Goal: Information Seeking & Learning: Find specific fact

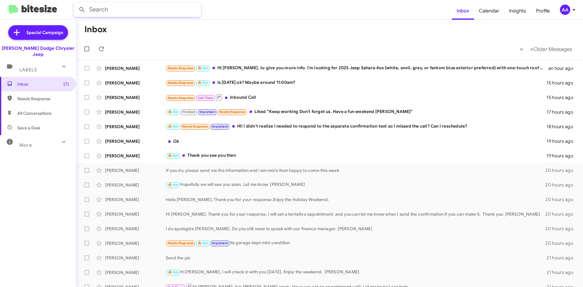
click at [144, 10] on input "text" at bounding box center [136, 9] width 127 height 15
type input "[PERSON_NAME]"
click at [76, 4] on button at bounding box center [82, 10] width 12 height 12
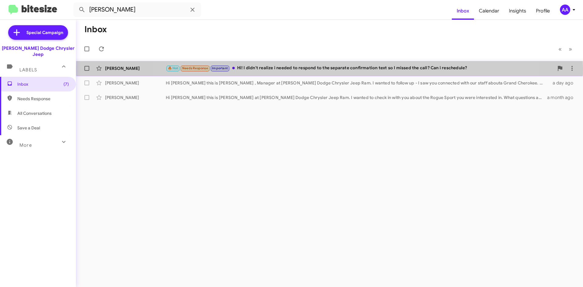
click at [329, 69] on div "🔥 Hot Needs Response Important Hi! I didn't realize i needed to respond to the …" at bounding box center [360, 68] width 388 height 7
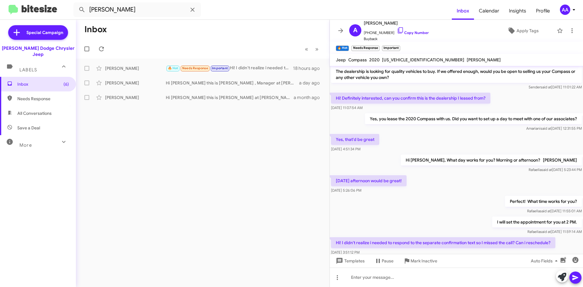
scroll to position [30, 0]
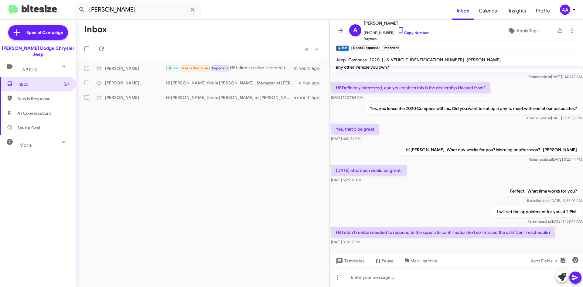
click at [435, 178] on div "[DATE] afternoon would be great! [DATE] 5:26:06 PM" at bounding box center [456, 174] width 253 height 21
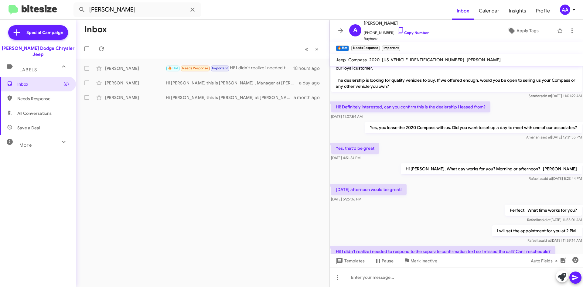
scroll to position [0, 0]
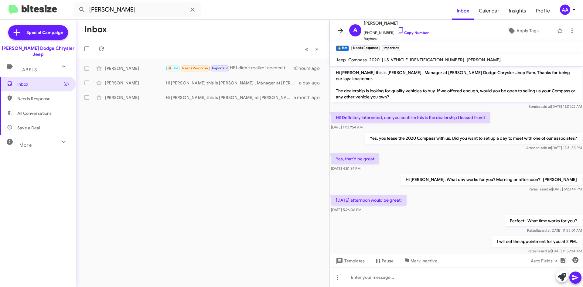
click at [339, 31] on icon at bounding box center [340, 30] width 5 height 5
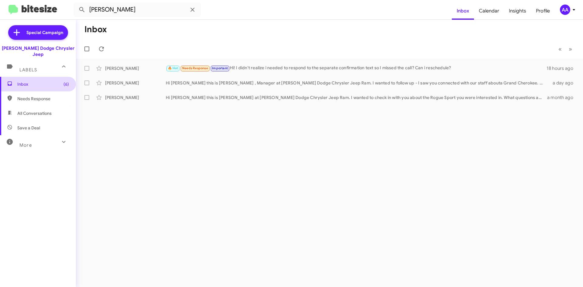
click at [25, 82] on span "Inbox (6)" at bounding box center [38, 84] width 76 height 15
